Goal: Find specific page/section: Find specific page/section

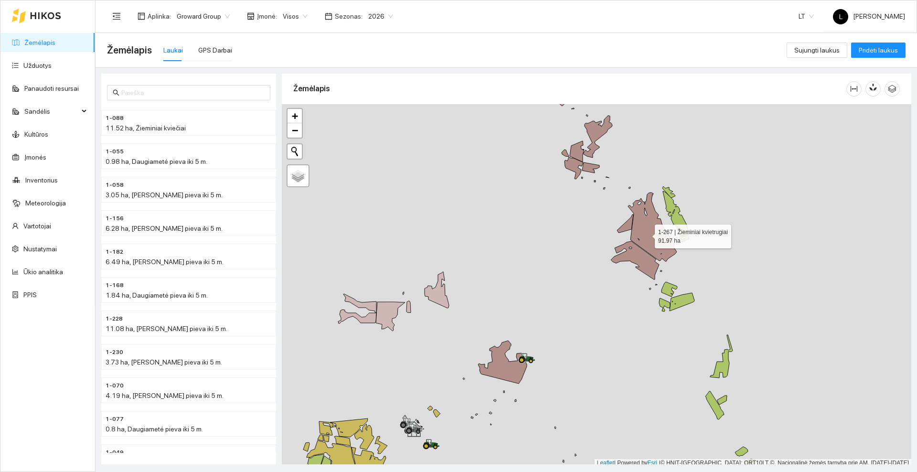
drag, startPoint x: 646, startPoint y: 234, endPoint x: 641, endPoint y: 230, distance: 6.4
click at [646, 234] on icon at bounding box center [652, 226] width 49 height 69
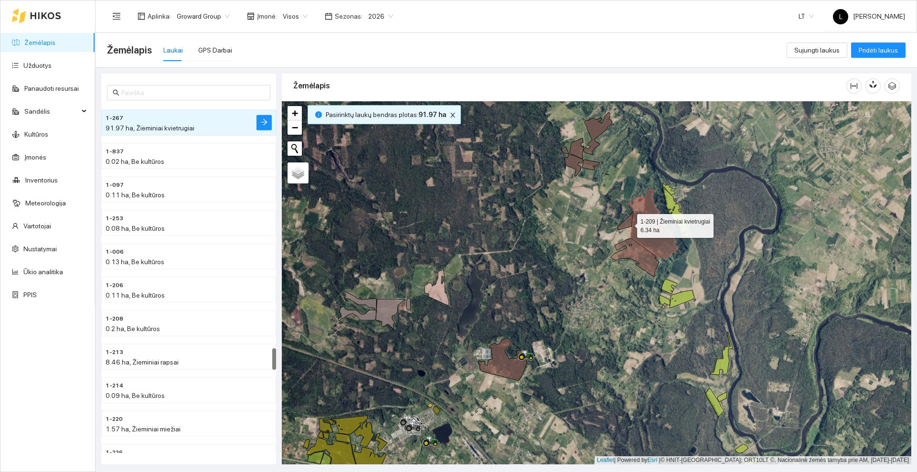
click at [628, 223] on icon at bounding box center [625, 220] width 16 height 18
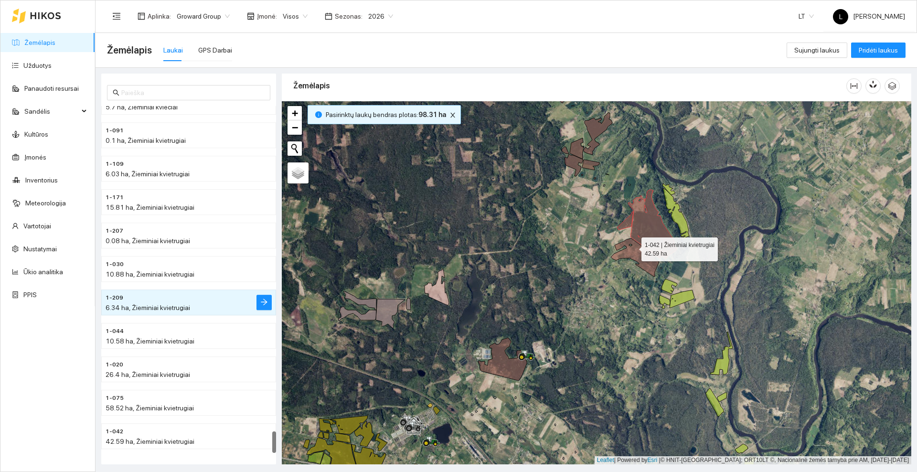
click at [633, 247] on icon at bounding box center [635, 257] width 48 height 38
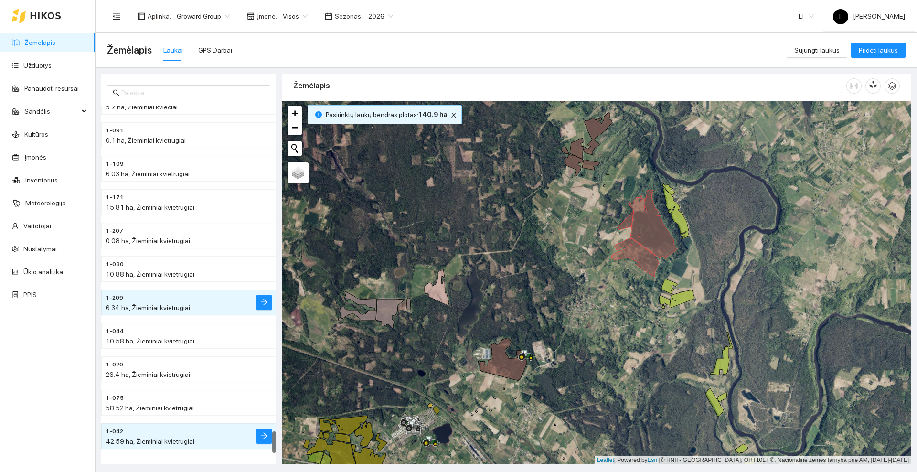
drag, startPoint x: 536, startPoint y: 278, endPoint x: 572, endPoint y: 197, distance: 88.5
click at [572, 197] on div at bounding box center [596, 282] width 629 height 363
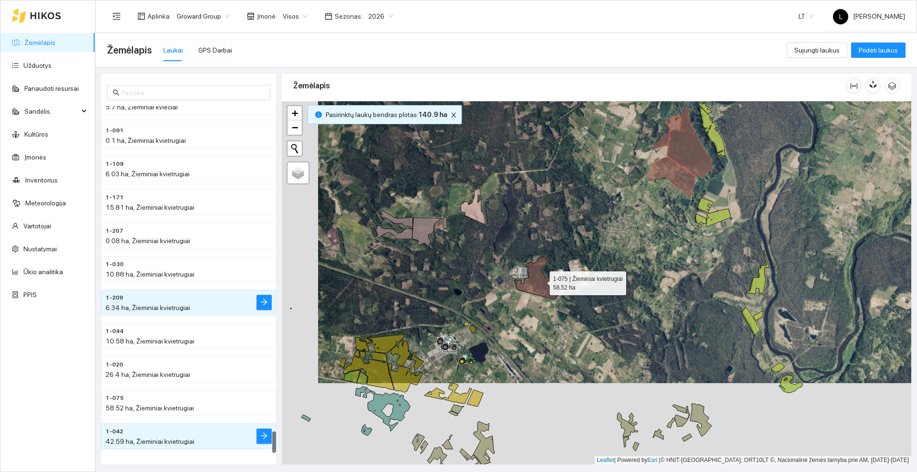
click at [532, 284] on icon at bounding box center [538, 277] width 49 height 43
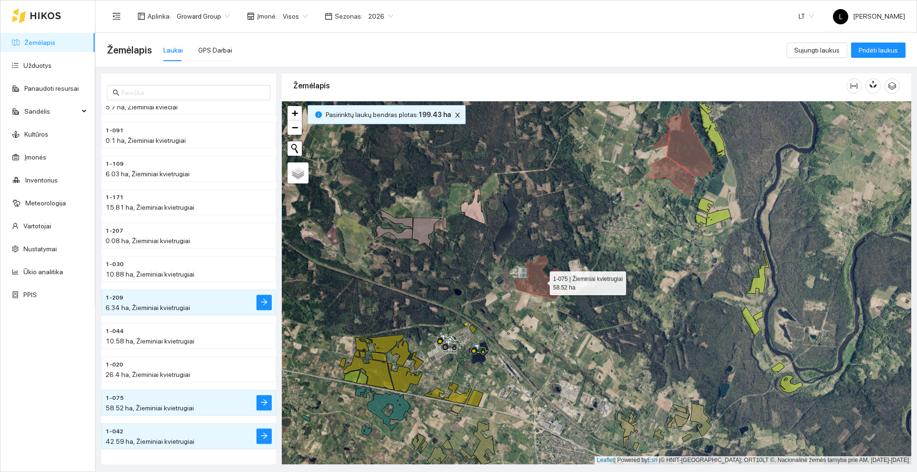
click at [455, 115] on icon "close" at bounding box center [457, 115] width 5 height 5
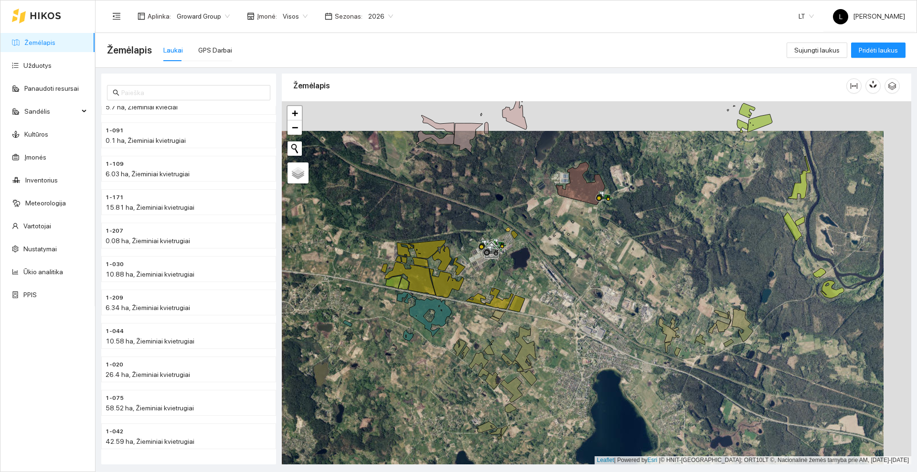
drag, startPoint x: 596, startPoint y: 228, endPoint x: 530, endPoint y: 292, distance: 91.5
click at [530, 292] on div at bounding box center [596, 282] width 629 height 363
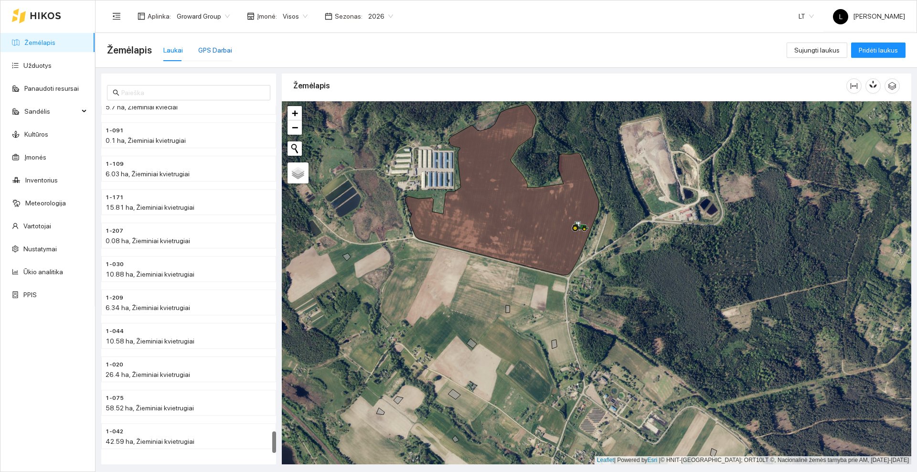
click at [200, 52] on div "GPS Darbai" at bounding box center [215, 50] width 34 height 11
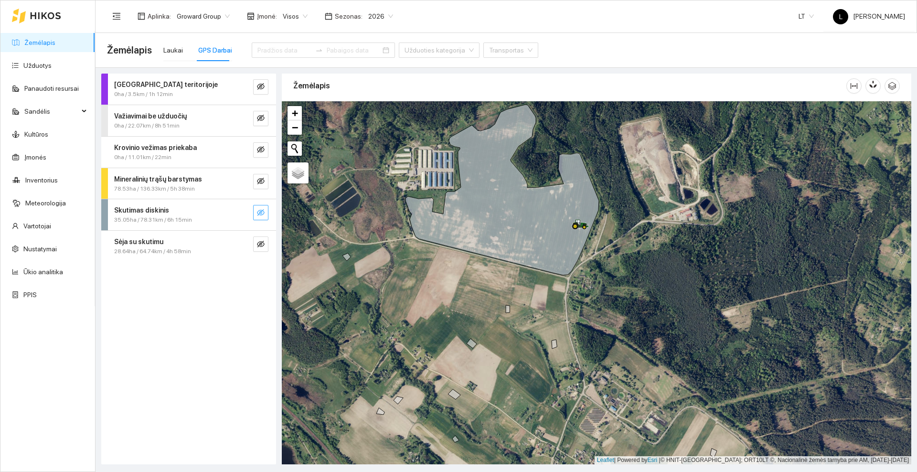
click at [262, 209] on icon "eye-invisible" at bounding box center [261, 213] width 8 height 8
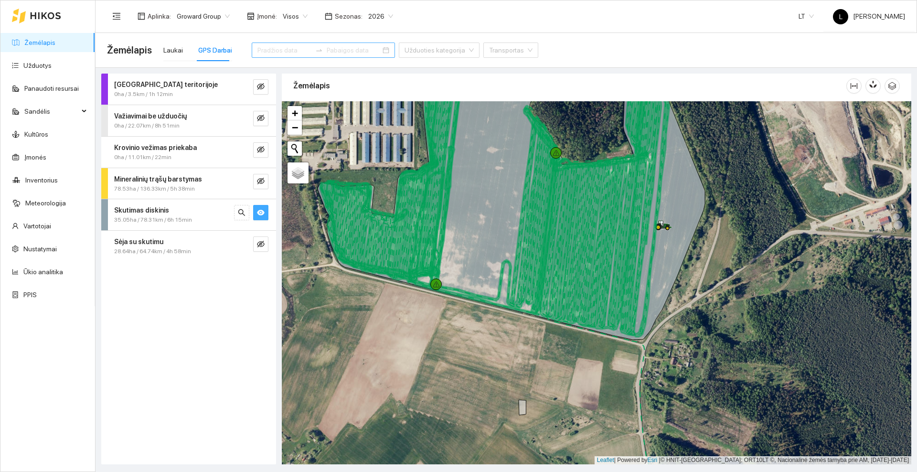
click at [286, 46] on input at bounding box center [284, 50] width 54 height 11
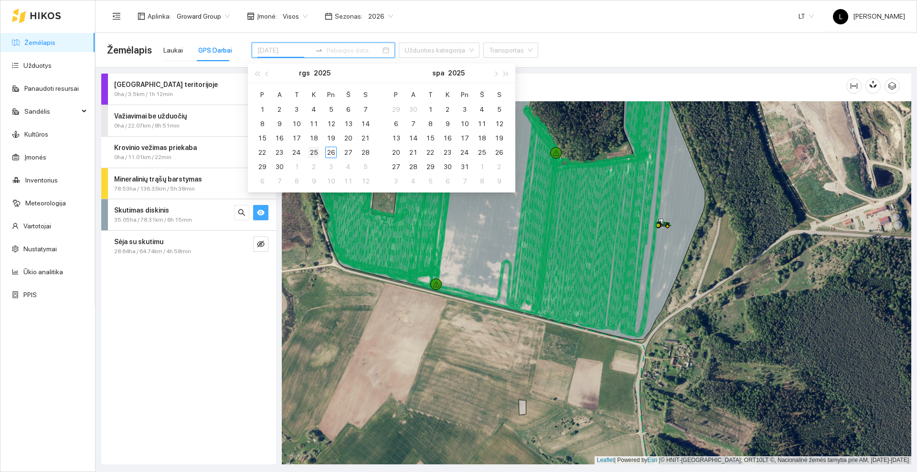
type input "[DATE]"
click at [314, 152] on div "25" at bounding box center [313, 152] width 11 height 11
type input "[DATE]"
click at [334, 153] on div "26" at bounding box center [330, 152] width 11 height 11
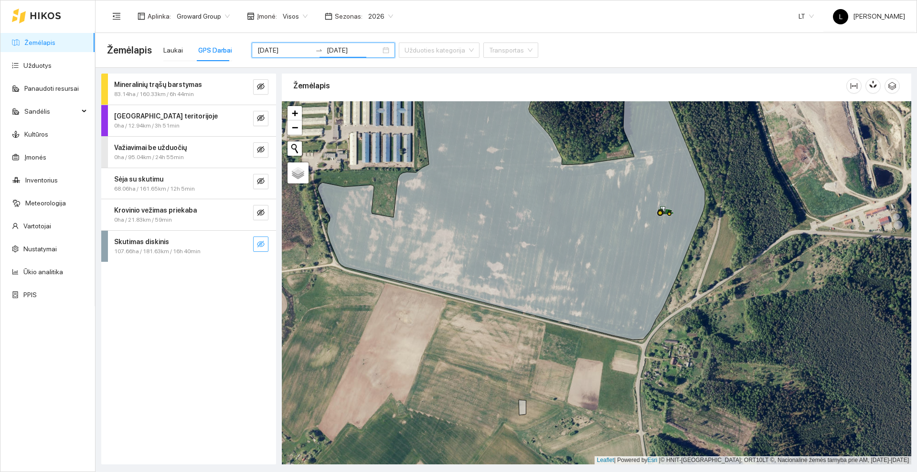
click at [259, 246] on icon "eye-invisible" at bounding box center [261, 244] width 8 height 8
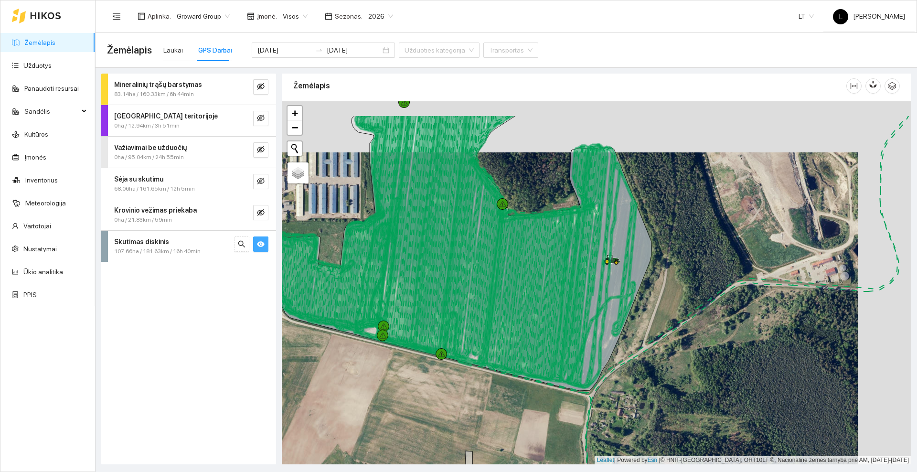
drag, startPoint x: 552, startPoint y: 338, endPoint x: 469, endPoint y: 420, distance: 117.5
click at [469, 420] on div at bounding box center [596, 282] width 629 height 363
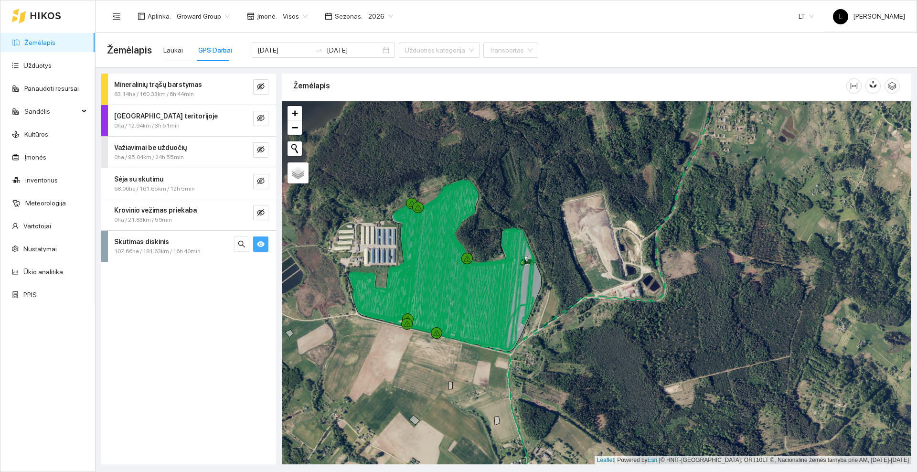
click at [45, 12] on icon at bounding box center [45, 16] width 31 height 8
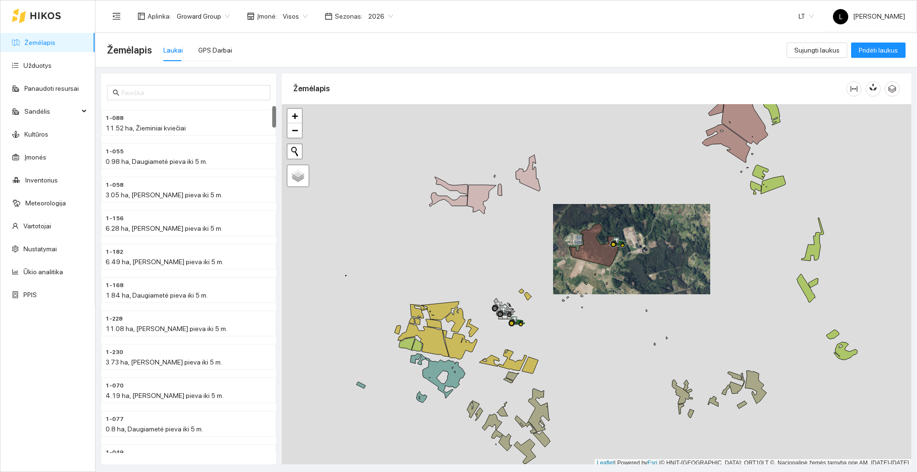
scroll to position [3, 0]
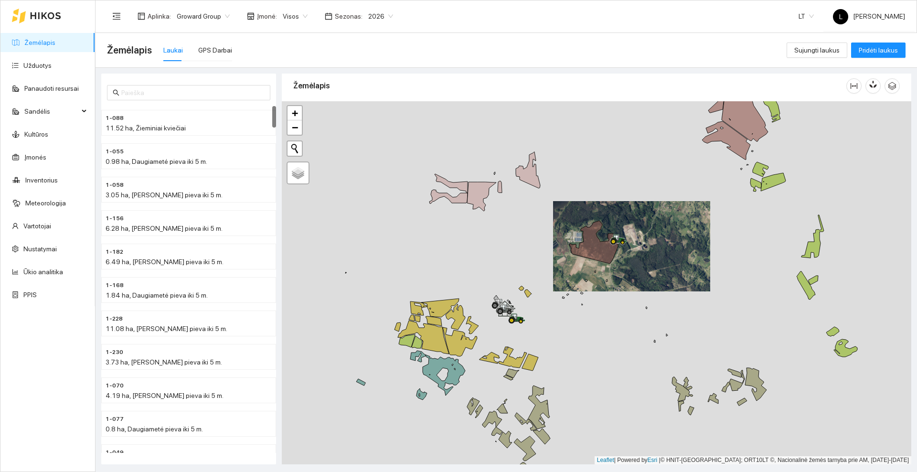
drag, startPoint x: 690, startPoint y: 262, endPoint x: 548, endPoint y: 223, distance: 147.0
click at [548, 223] on div at bounding box center [596, 282] width 629 height 363
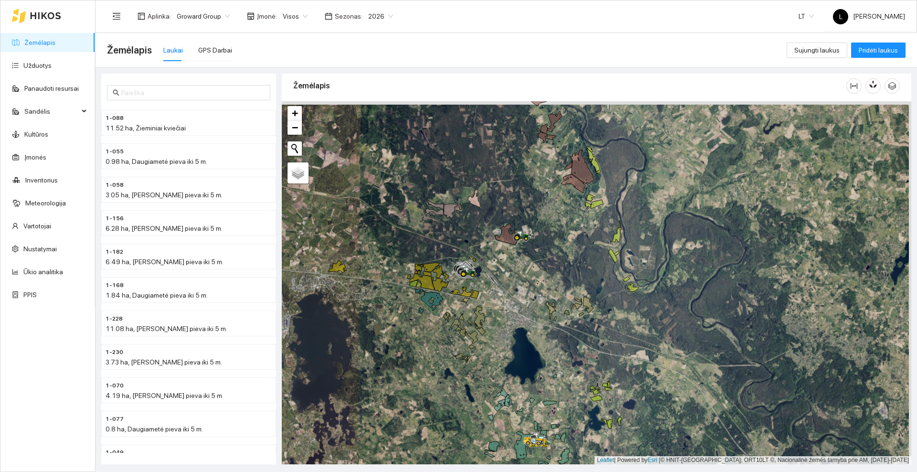
drag, startPoint x: 577, startPoint y: 228, endPoint x: 545, endPoint y: 266, distance: 49.1
click at [545, 266] on div at bounding box center [596, 282] width 629 height 363
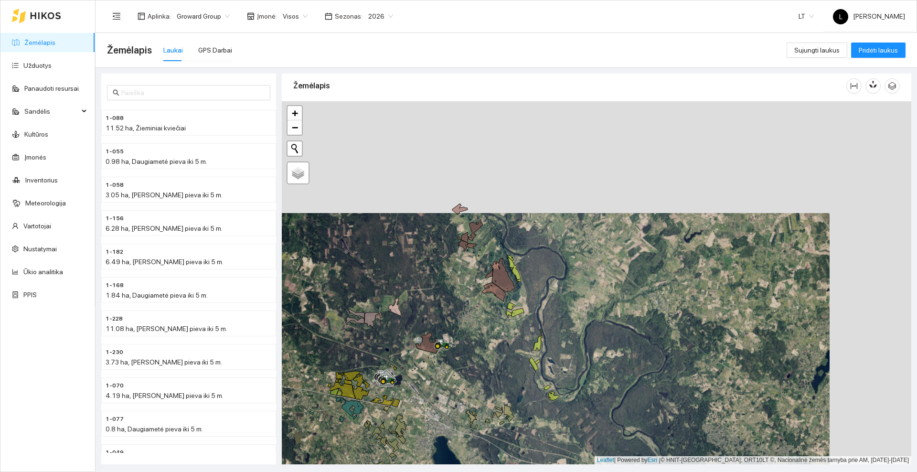
drag, startPoint x: 638, startPoint y: 193, endPoint x: 577, endPoint y: 278, distance: 104.7
click at [577, 278] on div at bounding box center [596, 282] width 629 height 363
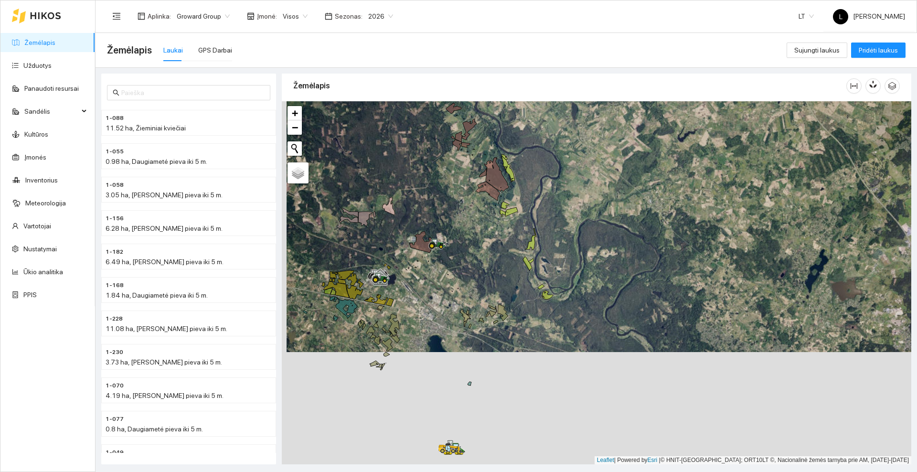
drag, startPoint x: 572, startPoint y: 275, endPoint x: 577, endPoint y: 199, distance: 75.6
click at [577, 199] on div at bounding box center [596, 282] width 629 height 363
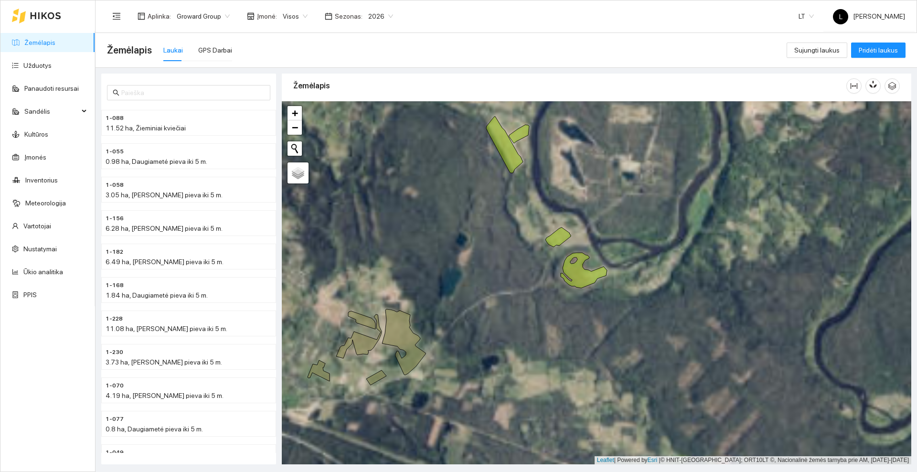
drag, startPoint x: 600, startPoint y: 227, endPoint x: 550, endPoint y: 316, distance: 101.3
click at [550, 316] on div at bounding box center [596, 282] width 629 height 363
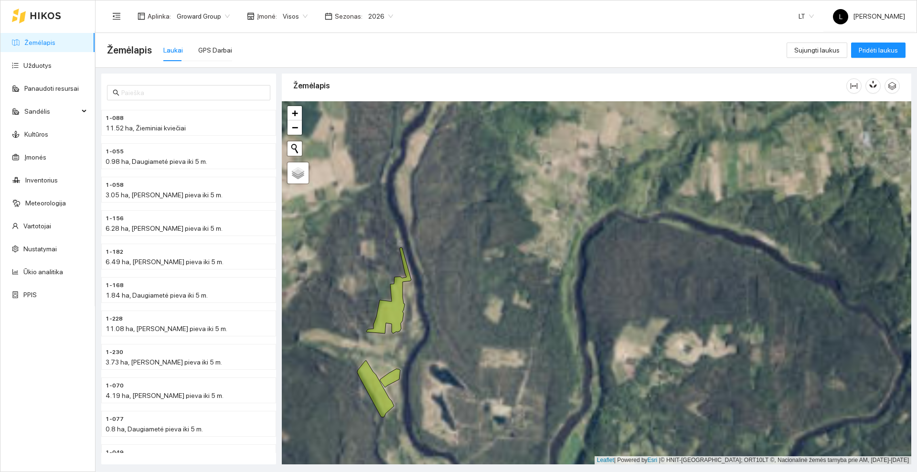
drag, startPoint x: 592, startPoint y: 258, endPoint x: 517, endPoint y: 386, distance: 148.3
click at [517, 386] on div at bounding box center [596, 282] width 629 height 363
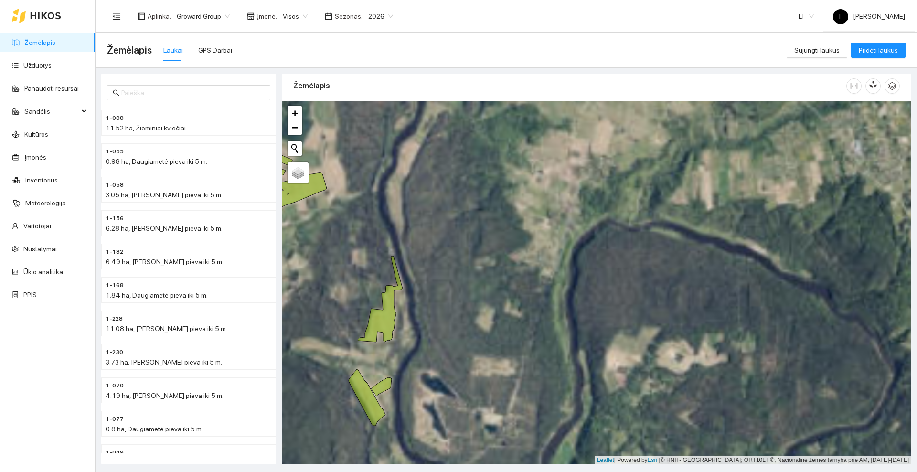
drag, startPoint x: 579, startPoint y: 234, endPoint x: 566, endPoint y: 283, distance: 50.3
click at [566, 283] on div at bounding box center [596, 282] width 629 height 363
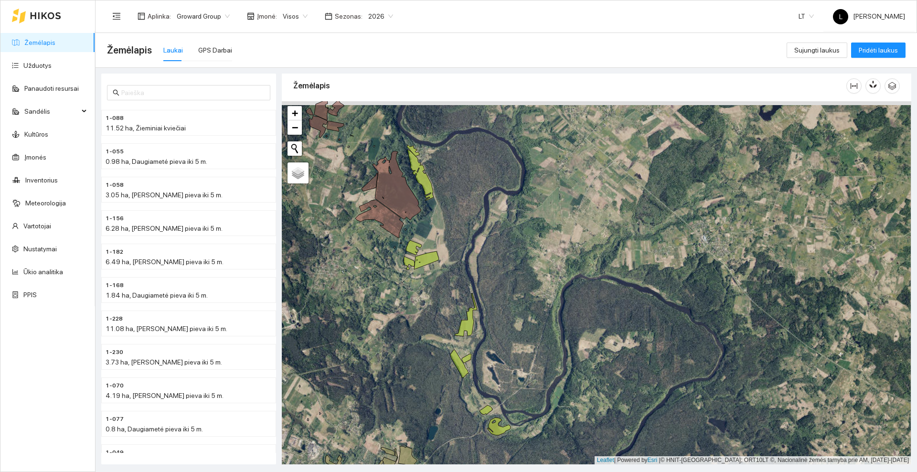
drag, startPoint x: 565, startPoint y: 150, endPoint x: 543, endPoint y: 299, distance: 150.6
click at [543, 299] on div at bounding box center [596, 282] width 629 height 363
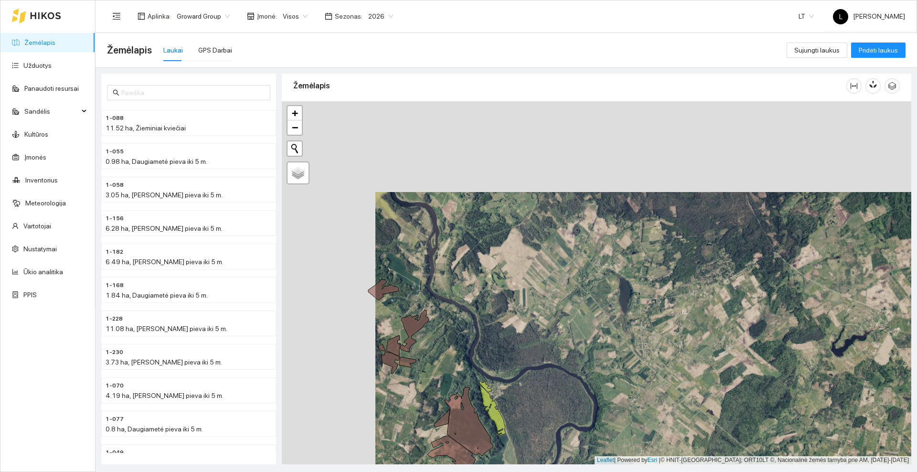
drag, startPoint x: 469, startPoint y: 193, endPoint x: 606, endPoint y: 319, distance: 186.2
click at [606, 319] on div at bounding box center [596, 282] width 629 height 363
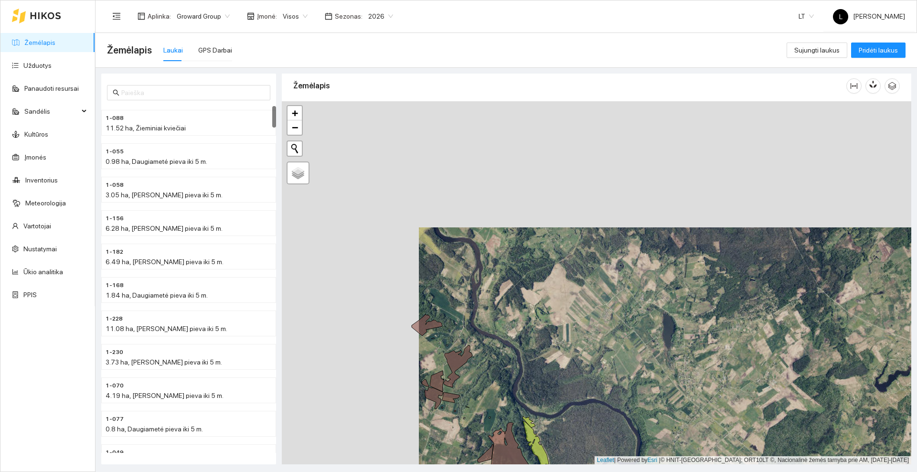
click at [38, 8] on div at bounding box center [36, 15] width 49 height 31
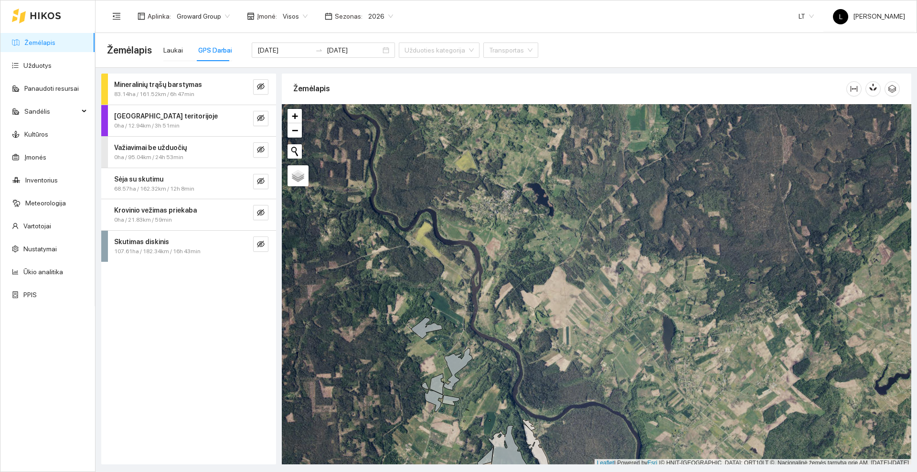
scroll to position [3, 0]
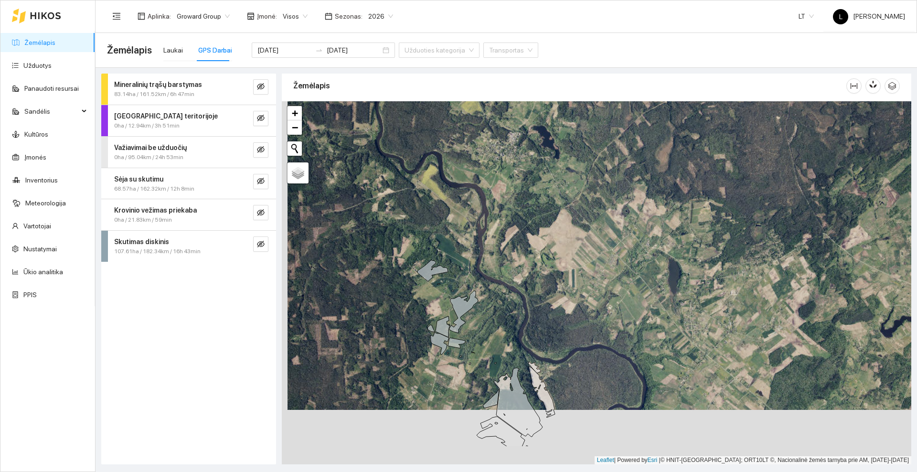
drag, startPoint x: 525, startPoint y: 336, endPoint x: 538, endPoint y: 206, distance: 131.0
click at [538, 206] on div at bounding box center [596, 282] width 629 height 363
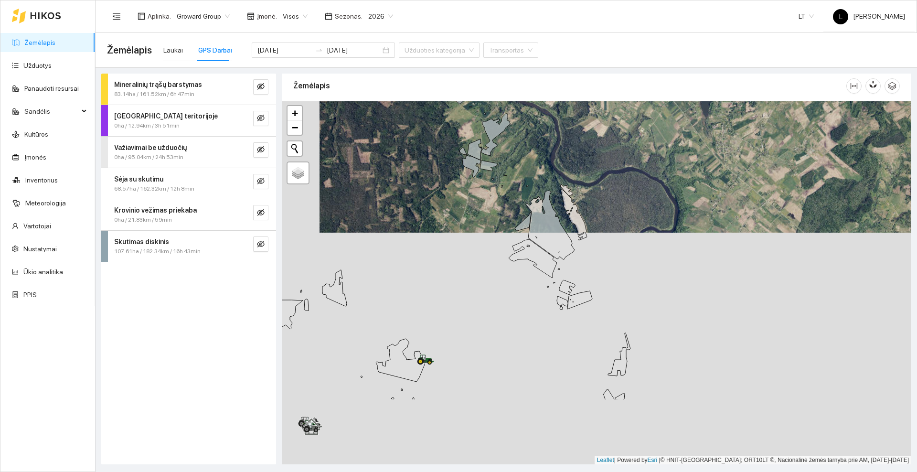
drag, startPoint x: 562, startPoint y: 183, endPoint x: 565, endPoint y: 168, distance: 15.1
click at [565, 168] on div at bounding box center [596, 282] width 629 height 363
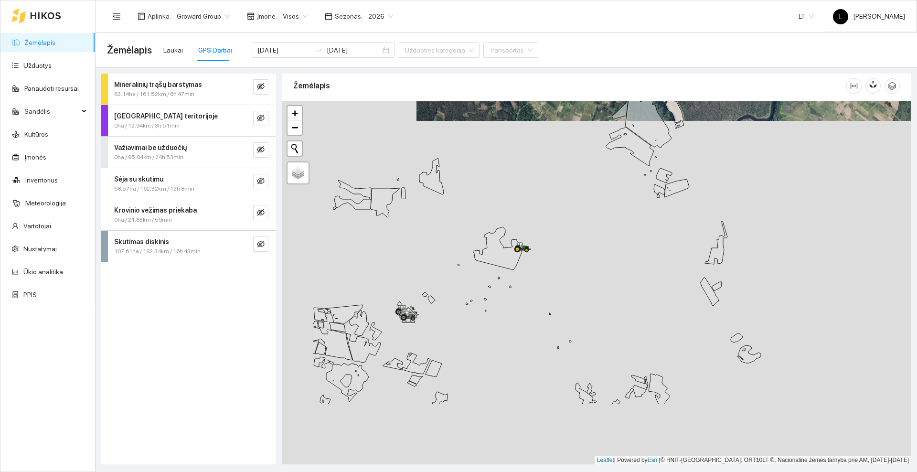
drag, startPoint x: 558, startPoint y: 259, endPoint x: 570, endPoint y: 245, distance: 18.3
click at [570, 245] on div at bounding box center [596, 282] width 629 height 363
click at [513, 250] on div at bounding box center [596, 282] width 629 height 363
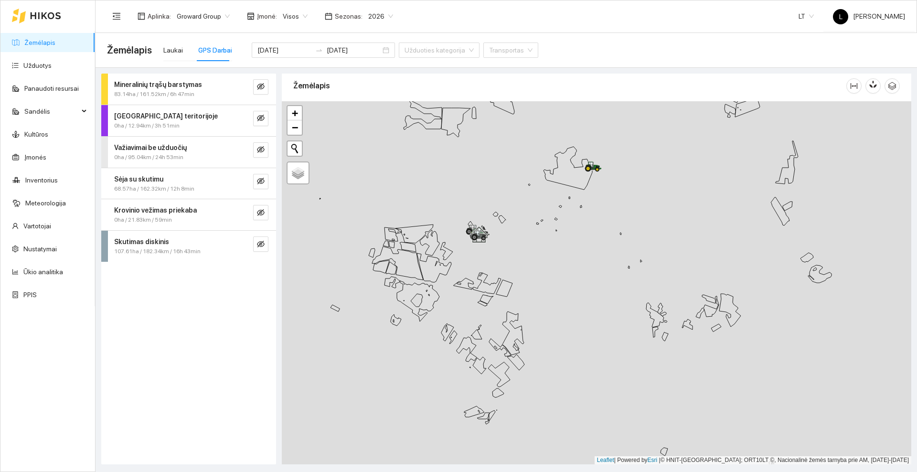
drag, startPoint x: 520, startPoint y: 309, endPoint x: 501, endPoint y: 208, distance: 102.6
click at [501, 208] on div at bounding box center [596, 282] width 629 height 363
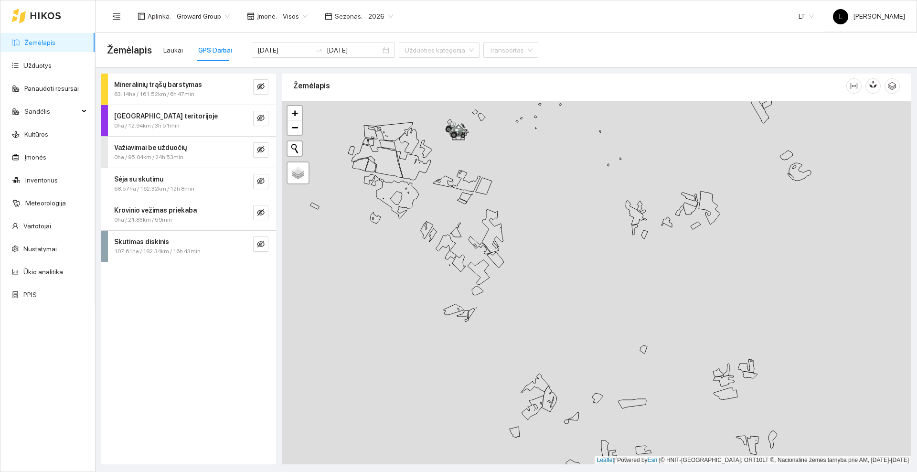
drag, startPoint x: 547, startPoint y: 314, endPoint x: 503, endPoint y: 222, distance: 102.3
click at [503, 222] on div at bounding box center [596, 282] width 629 height 363
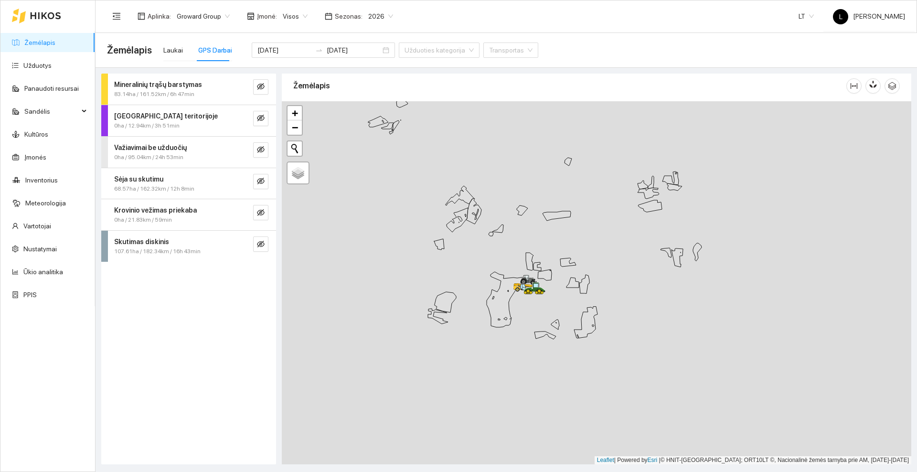
drag, startPoint x: 516, startPoint y: 237, endPoint x: 488, endPoint y: 169, distance: 73.7
click at [488, 169] on div at bounding box center [596, 282] width 629 height 363
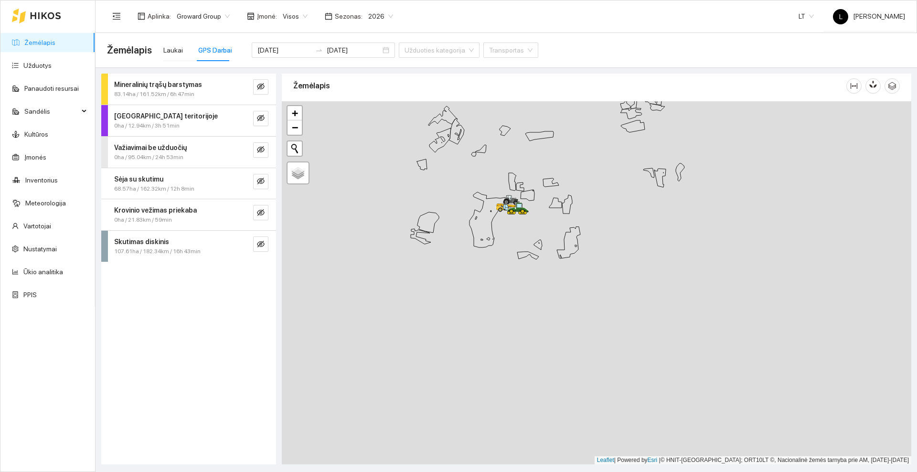
drag, startPoint x: 499, startPoint y: 257, endPoint x: 487, endPoint y: 188, distance: 70.2
click at [487, 188] on div at bounding box center [596, 282] width 629 height 363
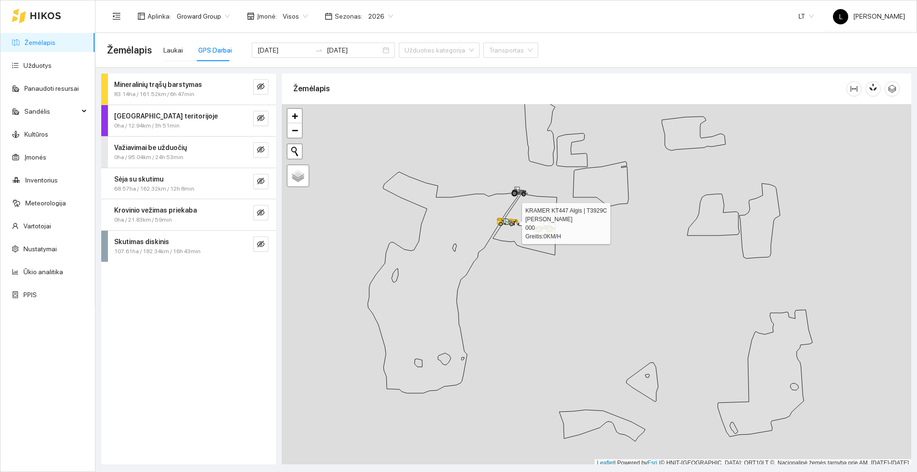
scroll to position [3, 0]
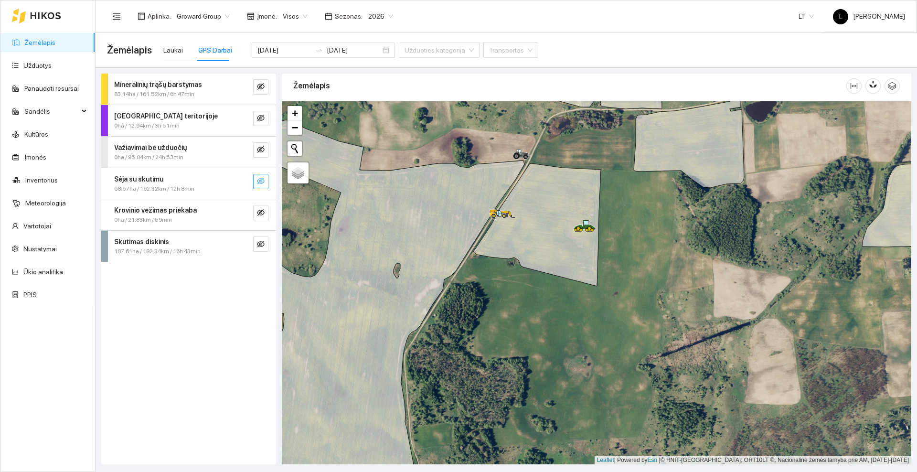
click at [266, 186] on button "button" at bounding box center [260, 181] width 15 height 15
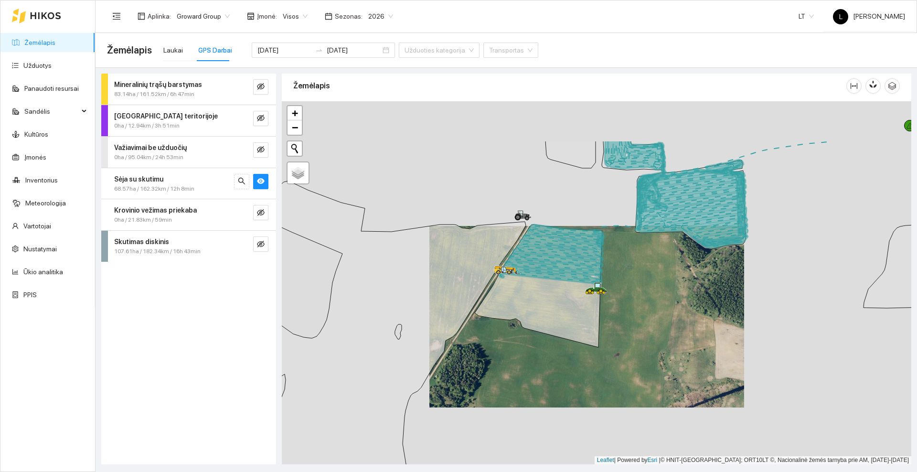
drag, startPoint x: 581, startPoint y: 132, endPoint x: 583, endPoint y: 211, distance: 78.3
click at [583, 211] on div at bounding box center [596, 282] width 629 height 363
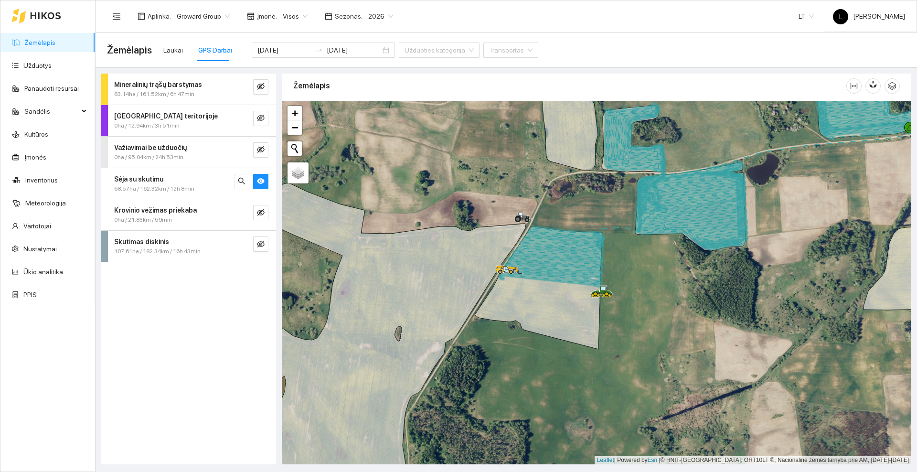
click at [46, 12] on icon at bounding box center [46, 15] width 30 height 7
